Goal: Information Seeking & Learning: Learn about a topic

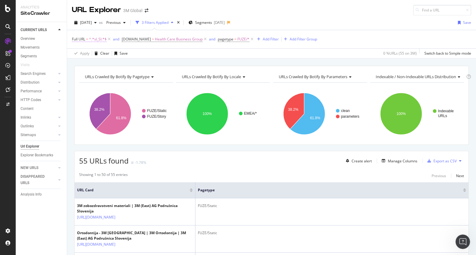
scroll to position [126, 0]
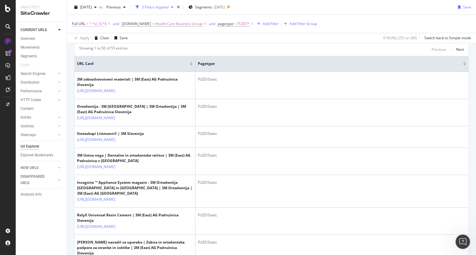
click at [97, 23] on span "^.*sl_SI.*$" at bounding box center [98, 24] width 18 height 8
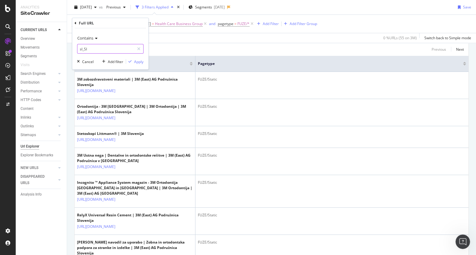
click at [88, 48] on input "sl_SI" at bounding box center [105, 49] width 57 height 10
type input "en_JM"
click at [139, 60] on div "Apply" at bounding box center [138, 61] width 9 height 5
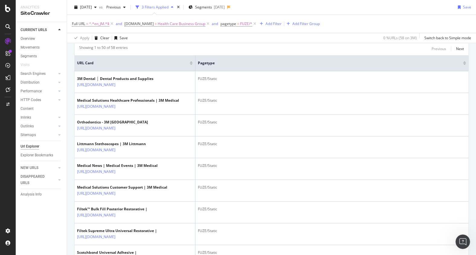
scroll to position [125, 0]
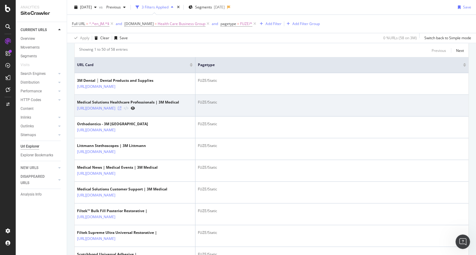
click at [121, 107] on icon at bounding box center [120, 109] width 4 height 4
